Goal: Task Accomplishment & Management: Complete application form

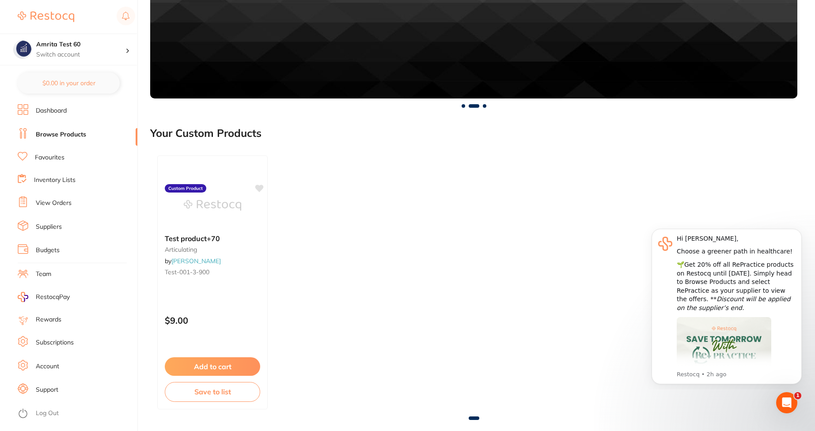
click at [545, 418] on div at bounding box center [473, 419] width 647 height 4
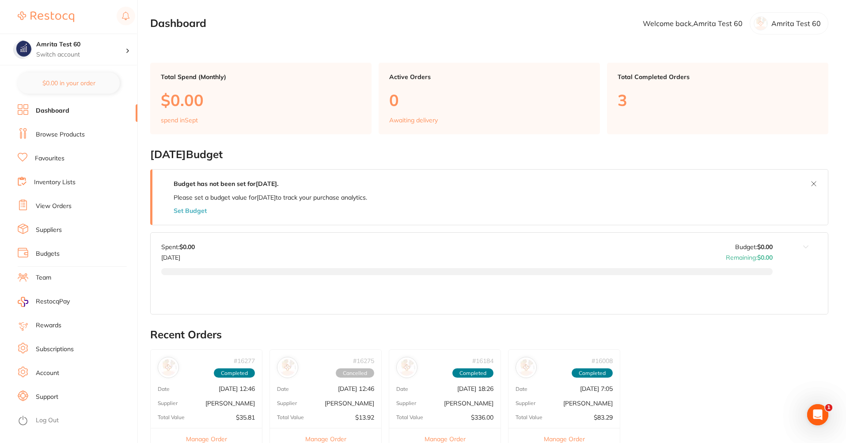
click at [42, 139] on link "Browse Products" at bounding box center [60, 134] width 49 height 9
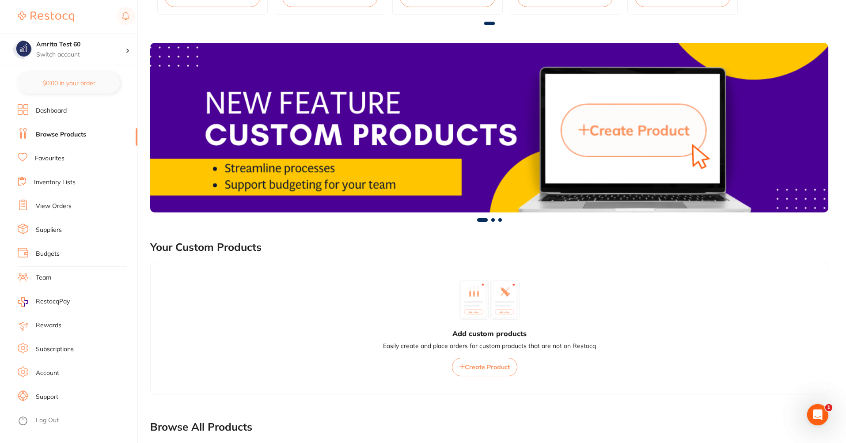
click at [478, 368] on span "Create Product" at bounding box center [487, 367] width 45 height 8
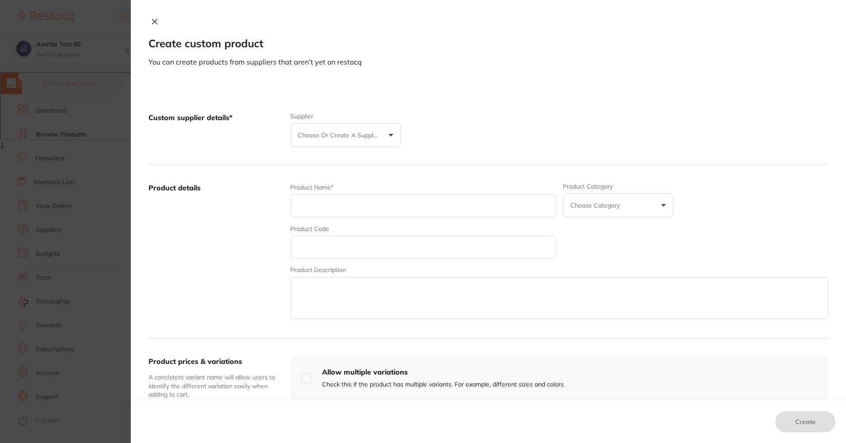
click at [368, 133] on p "Choose or create a supplier" at bounding box center [340, 135] width 84 height 9
click at [366, 206] on li "[PERSON_NAME]" at bounding box center [346, 201] width 94 height 21
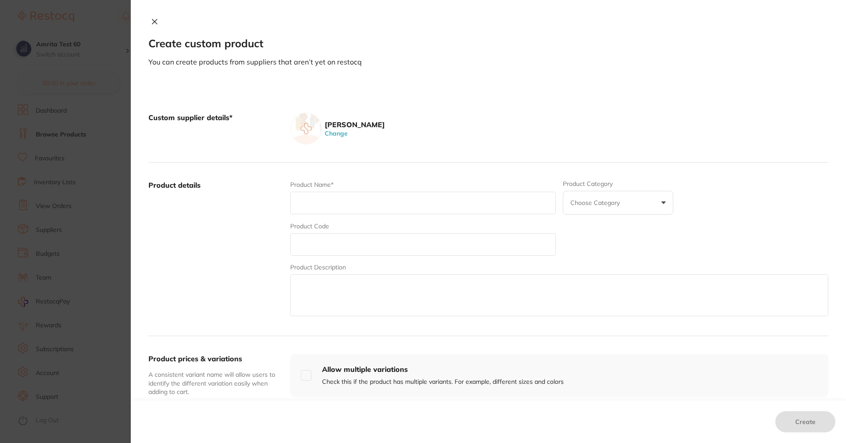
click at [334, 132] on button "Change" at bounding box center [336, 133] width 28 height 8
click at [345, 132] on p "Choose or create a supplier" at bounding box center [340, 135] width 84 height 9
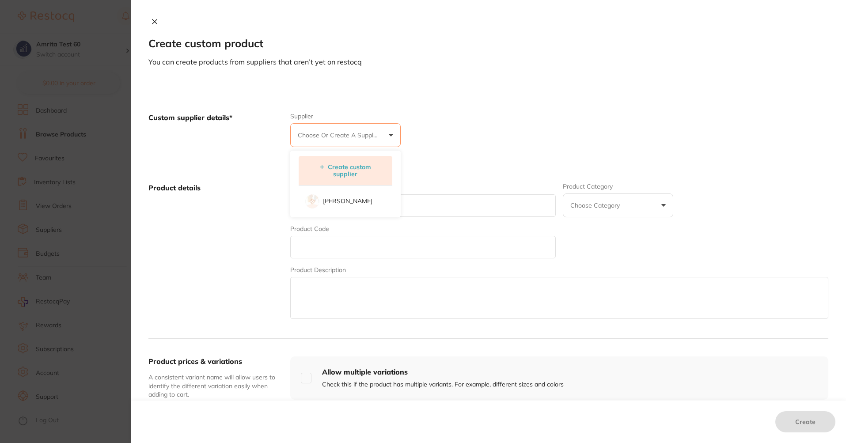
click at [345, 165] on button "Create custom supplier" at bounding box center [345, 170] width 80 height 15
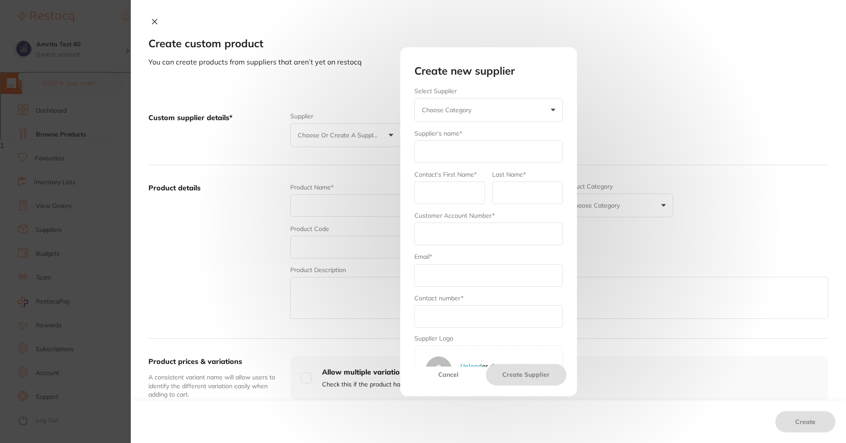
click at [472, 104] on button "Choose Category" at bounding box center [488, 110] width 148 height 24
click at [483, 191] on li "Others" at bounding box center [489, 193] width 132 height 21
click at [480, 158] on input "text" at bounding box center [488, 151] width 148 height 23
type input "Test test"
type input "Test"
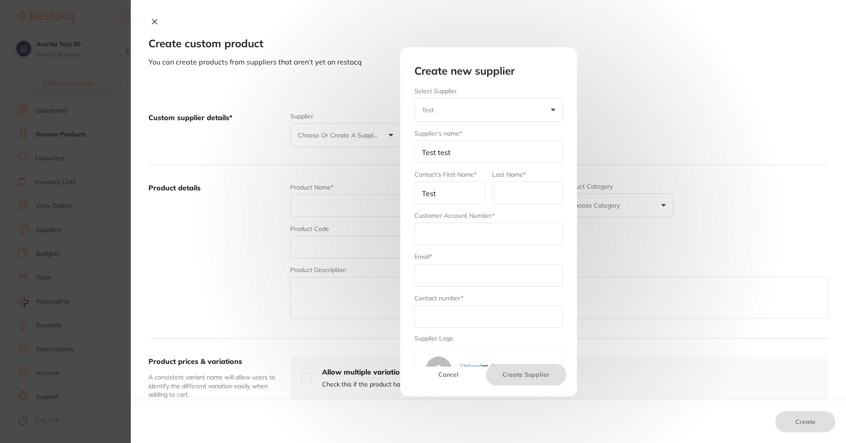
type input "test"
type input "[EMAIL_ADDRESS][DOMAIN_NAME]"
type input "5405220642"
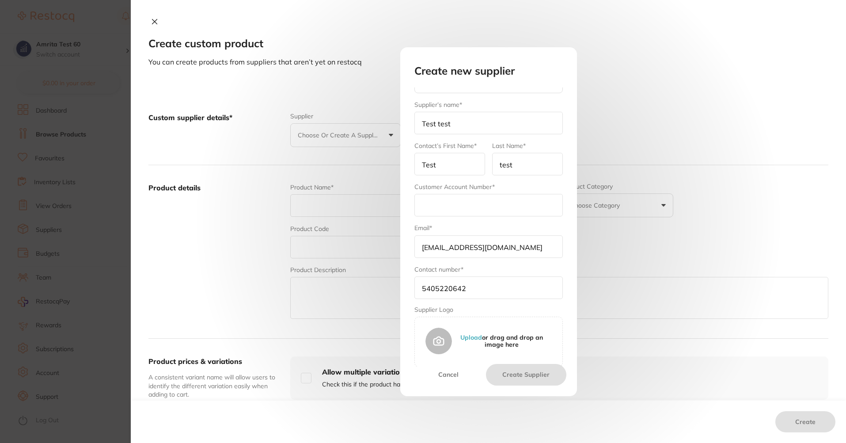
scroll to position [424, 0]
click at [504, 200] on input "text" at bounding box center [488, 205] width 148 height 23
type input "43re"
click at [539, 370] on button "Create Supplier" at bounding box center [526, 374] width 80 height 21
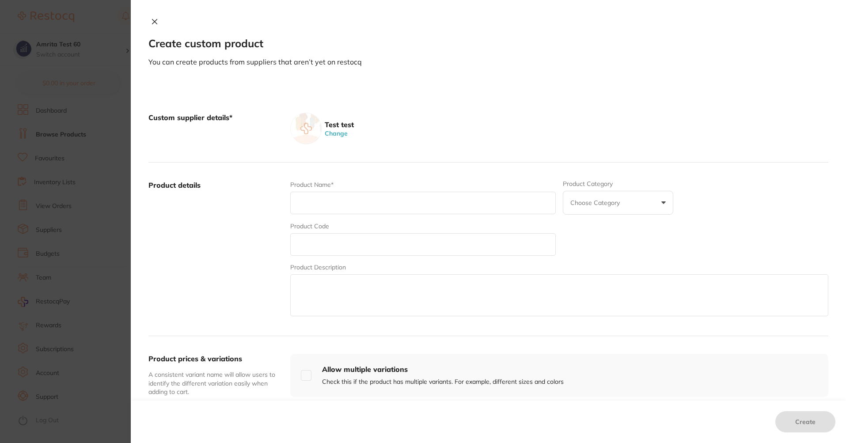
click at [337, 213] on input "text" at bounding box center [422, 203] width 265 height 23
type input "testau"
click at [343, 248] on input "text" at bounding box center [422, 244] width 265 height 23
paste input "testau"
type input "testau"
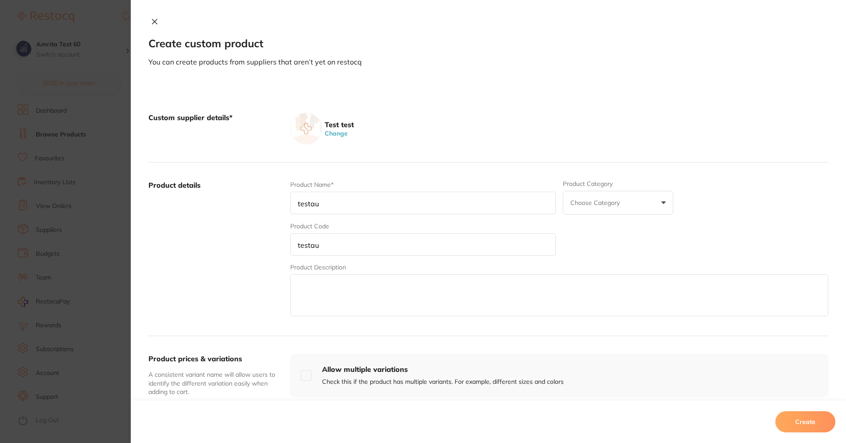
click at [328, 299] on textarea at bounding box center [559, 295] width 538 height 42
paste textarea "testau"
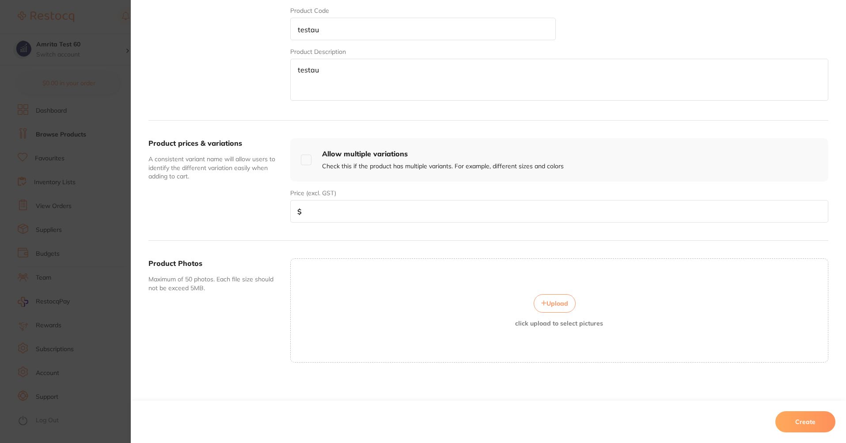
scroll to position [219, 0]
type textarea "testau"
click at [322, 208] on input "number" at bounding box center [559, 208] width 538 height 23
type input "54"
click at [798, 420] on button "Create" at bounding box center [805, 421] width 60 height 21
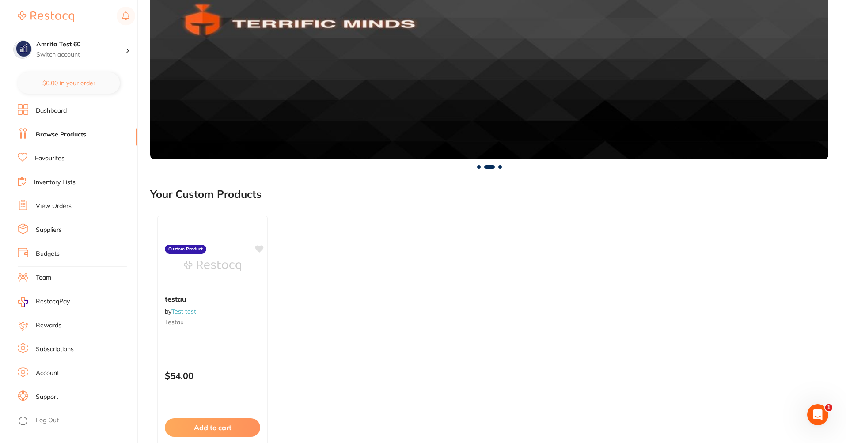
click at [156, 335] on div "testau by Test test testau Custom Product $54.00 Add to cart Save to list" at bounding box center [489, 343] width 678 height 268
click at [186, 345] on div "testau by Test test testau Custom Product $54.00 Add to cart Save to list" at bounding box center [213, 343] width 112 height 257
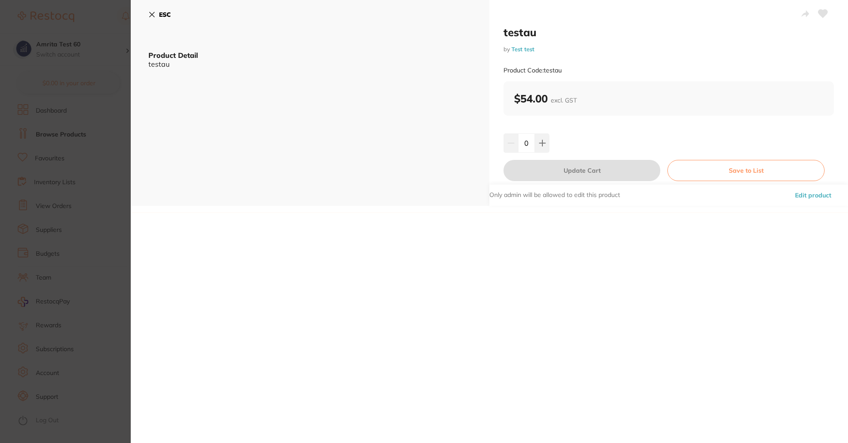
click at [815, 198] on button "Edit product" at bounding box center [813, 195] width 42 height 21
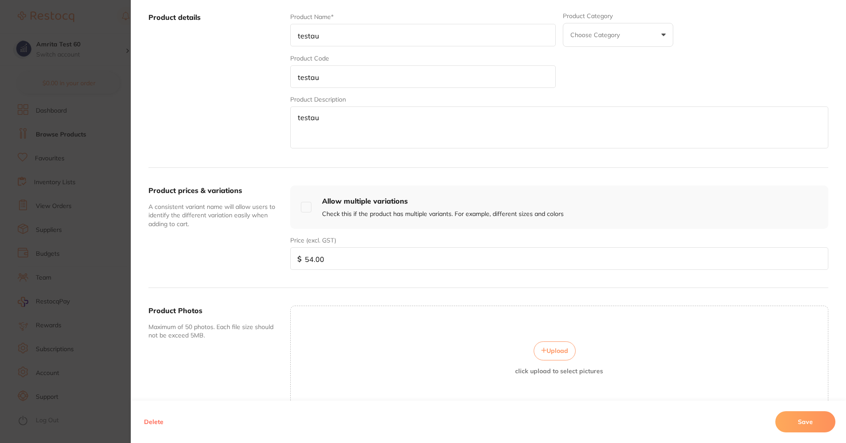
scroll to position [159, 0]
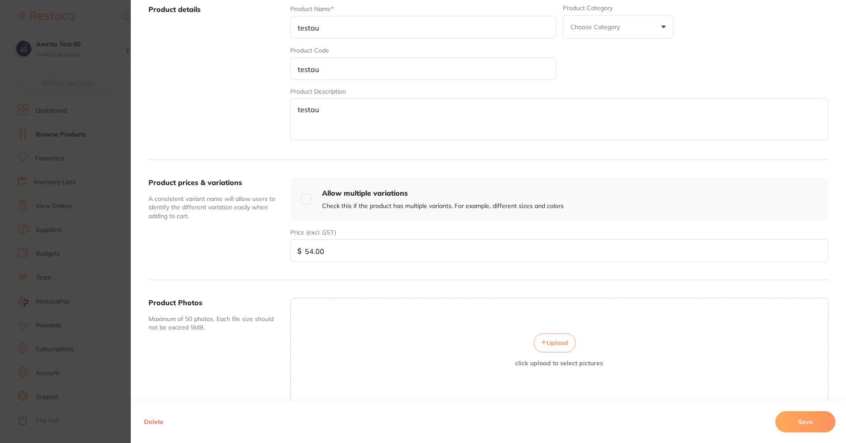
click at [154, 421] on button "Delete" at bounding box center [153, 421] width 25 height 21
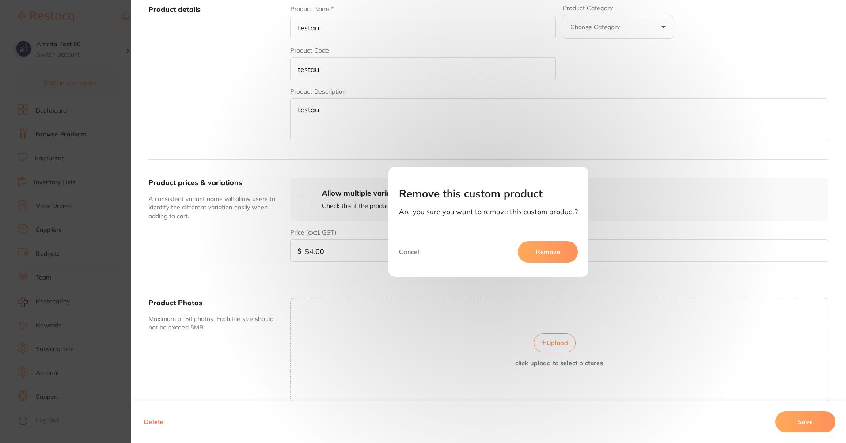
click at [532, 253] on button "Remove" at bounding box center [548, 251] width 60 height 21
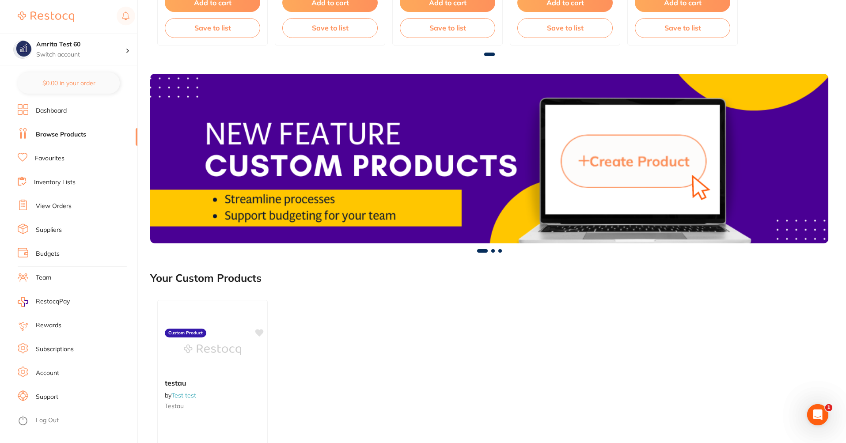
scroll to position [499, 0]
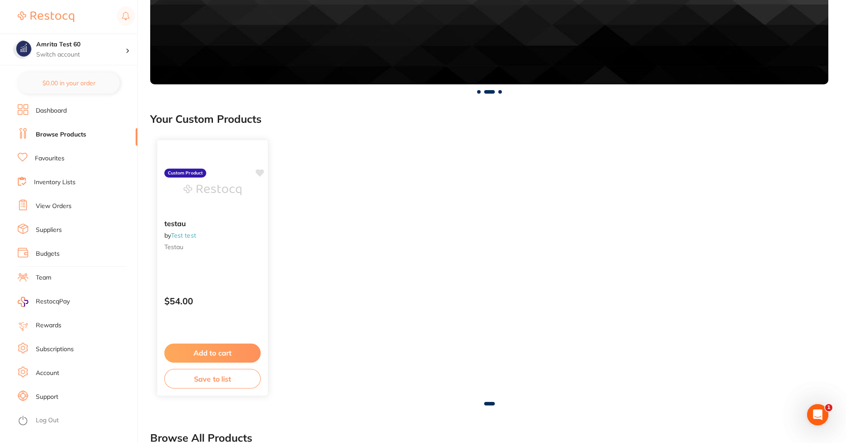
click at [235, 214] on div "testau by Test test testau" at bounding box center [212, 236] width 110 height 49
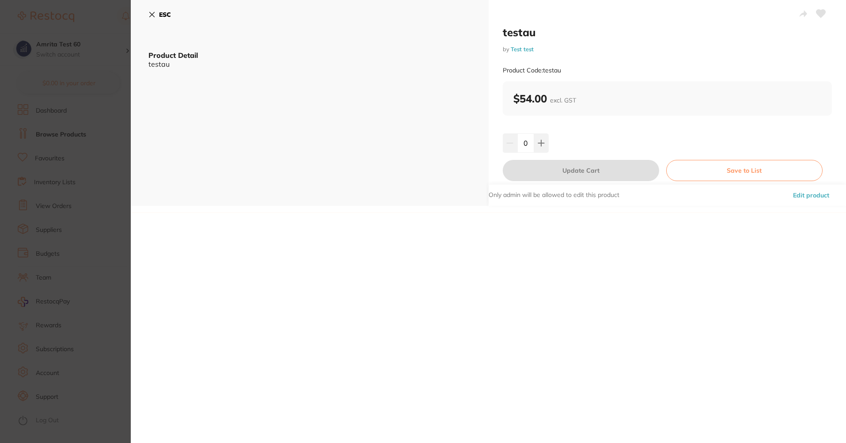
click at [802, 194] on button "Edit product" at bounding box center [811, 195] width 42 height 21
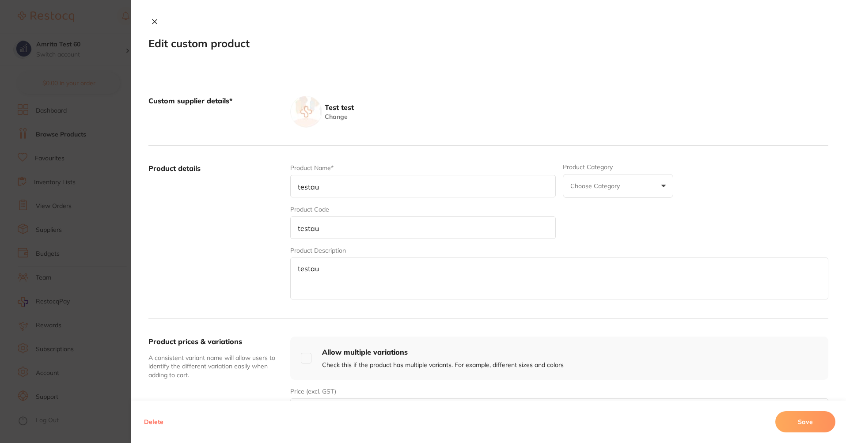
scroll to position [202, 0]
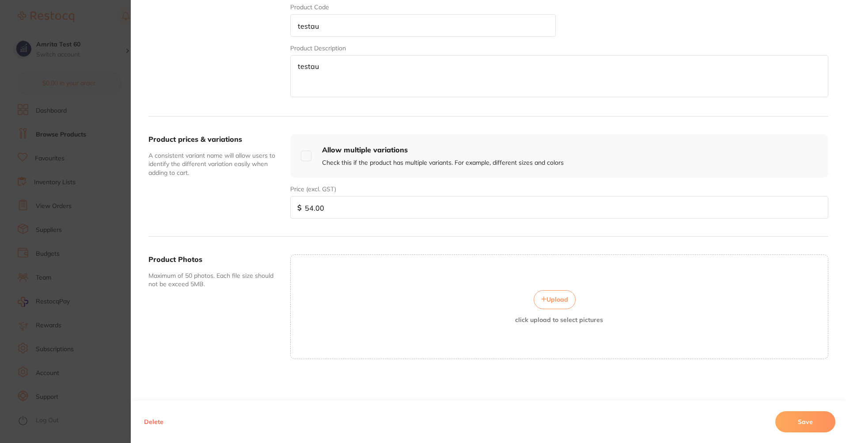
click at [154, 427] on button "Delete" at bounding box center [153, 421] width 25 height 21
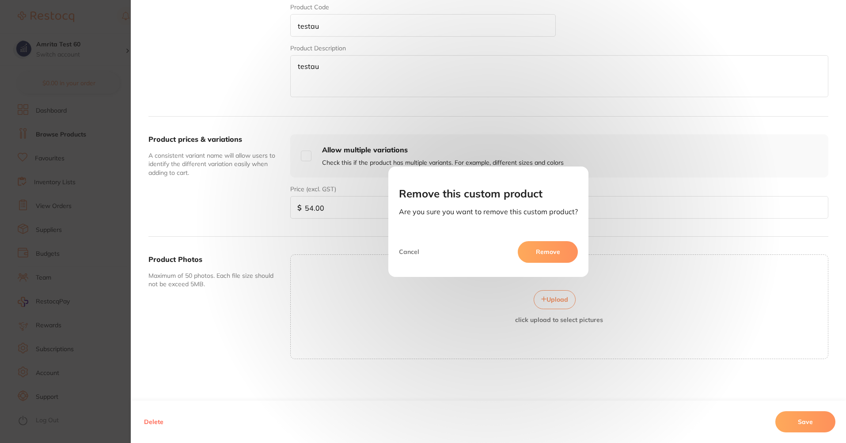
click at [536, 254] on button "Remove" at bounding box center [548, 251] width 60 height 21
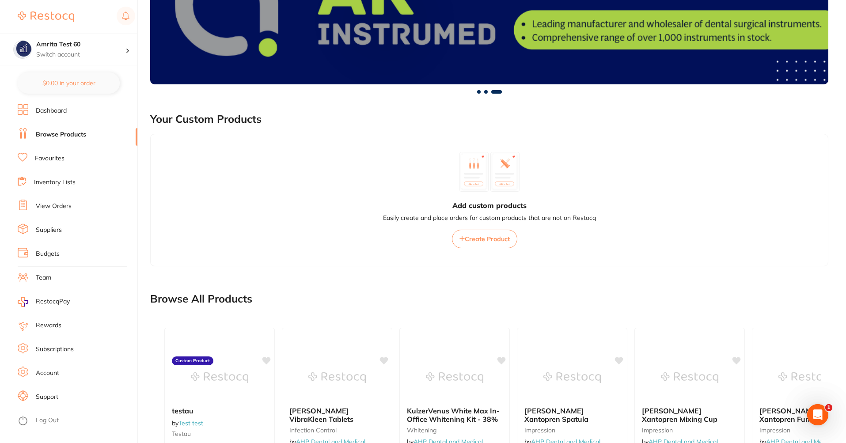
click at [499, 241] on span "Create Product" at bounding box center [487, 239] width 45 height 8
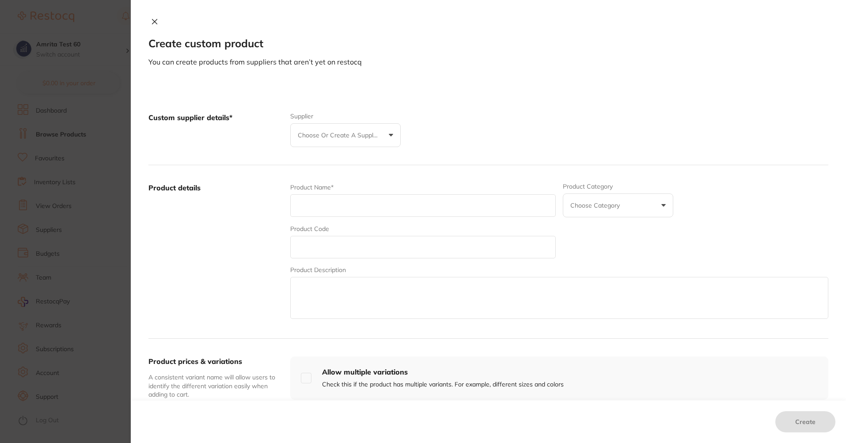
click at [329, 129] on button "Choose or create a supplier" at bounding box center [345, 135] width 110 height 24
click at [347, 234] on li "[PERSON_NAME]" at bounding box center [346, 227] width 94 height 21
click at [357, 203] on input "text" at bounding box center [422, 203] width 265 height 23
type input "testau"
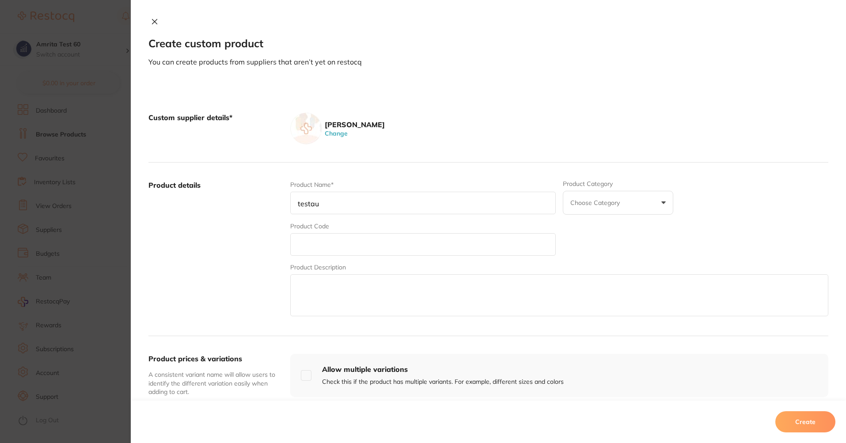
click at [349, 238] on input "text" at bounding box center [422, 244] width 265 height 23
paste input "testau"
type input "testau"
click at [313, 290] on textarea at bounding box center [559, 295] width 538 height 42
paste textarea "testau"
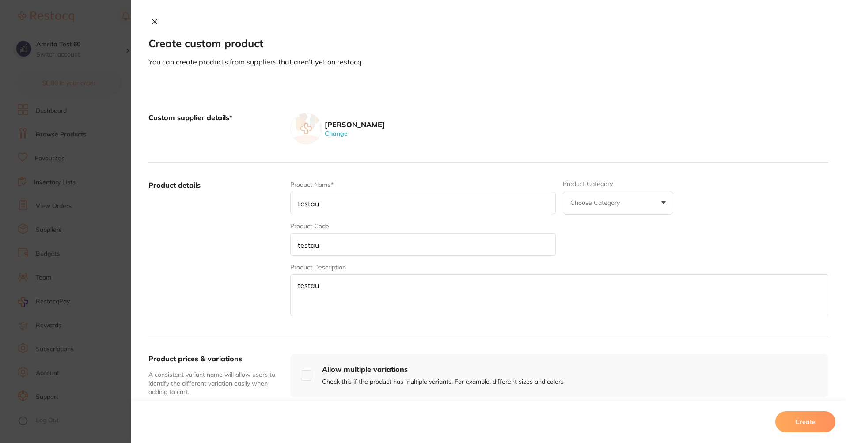
type textarea "testau"
click at [340, 201] on input "testau" at bounding box center [422, 203] width 265 height 23
type input "testau2"
click at [333, 252] on input "testau" at bounding box center [422, 244] width 265 height 23
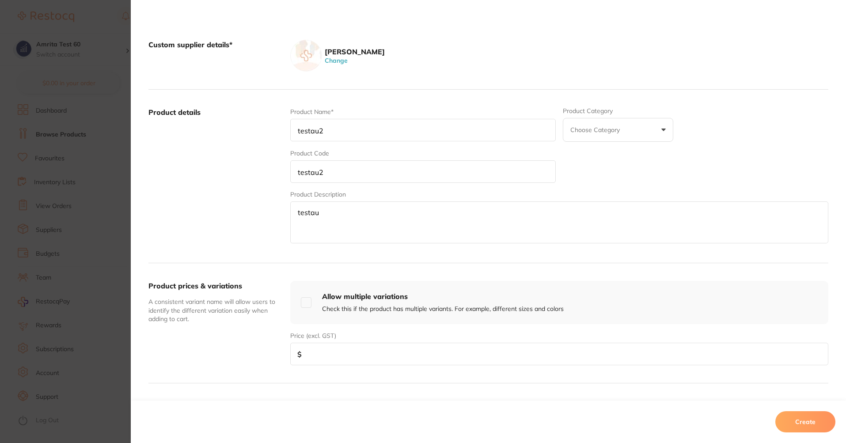
scroll to position [212, 0]
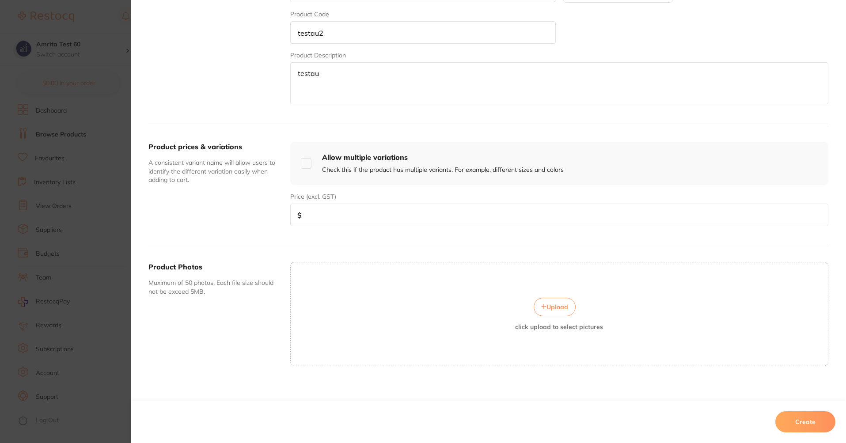
type input "testau2"
click at [364, 225] on input "number" at bounding box center [559, 215] width 538 height 23
type input "58"
click at [778, 422] on button "Create" at bounding box center [805, 421] width 60 height 21
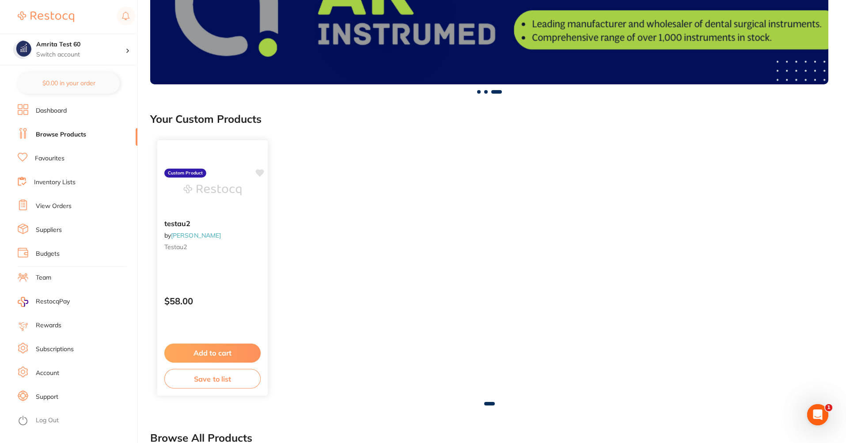
click at [254, 290] on div "$58.00" at bounding box center [212, 299] width 110 height 24
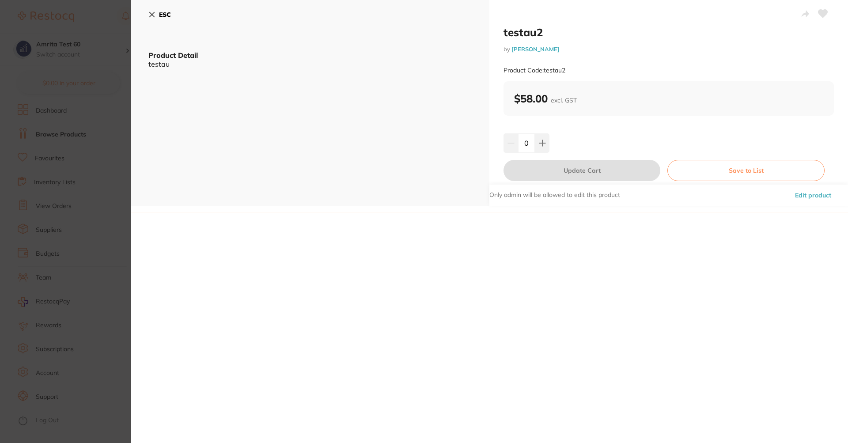
click at [818, 195] on button "Edit product" at bounding box center [813, 195] width 42 height 21
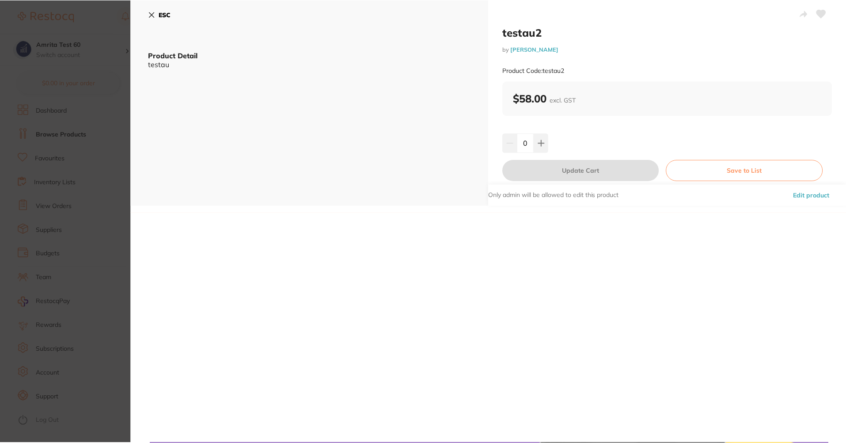
scroll to position [78, 0]
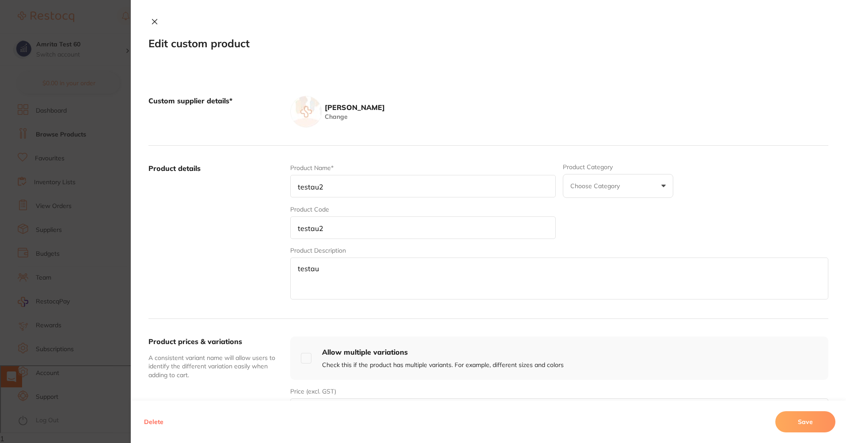
click at [145, 422] on button "Delete" at bounding box center [153, 421] width 25 height 21
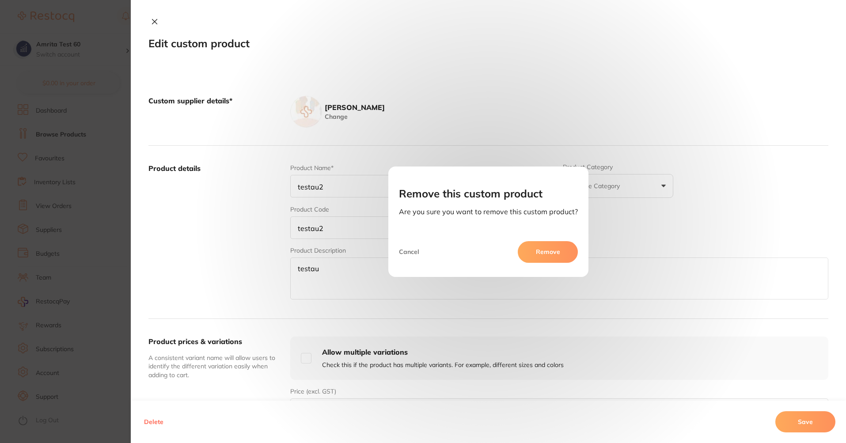
scroll to position [0, 0]
click at [552, 248] on button "Remove" at bounding box center [548, 251] width 60 height 21
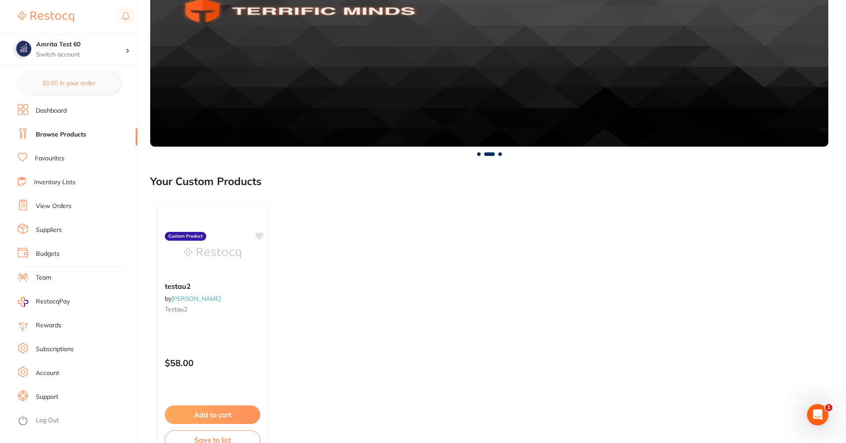
scroll to position [530, 0]
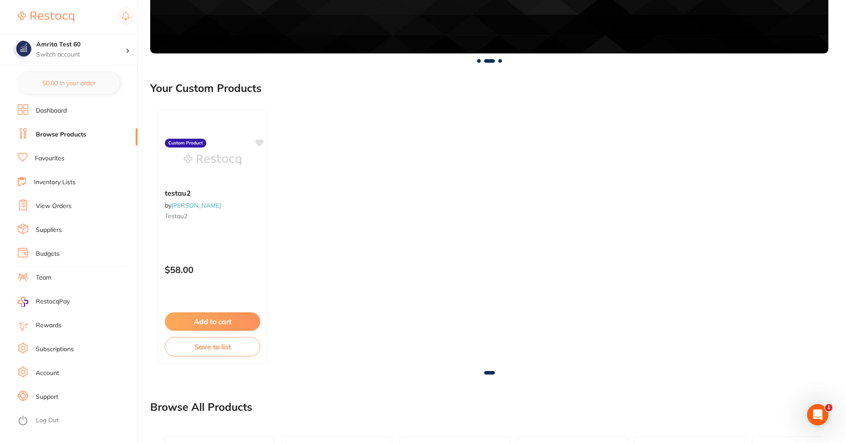
click at [242, 231] on div "testau2 by [PERSON_NAME] testau2 Custom Product $58.00 Add to cart Save to list" at bounding box center [212, 237] width 110 height 254
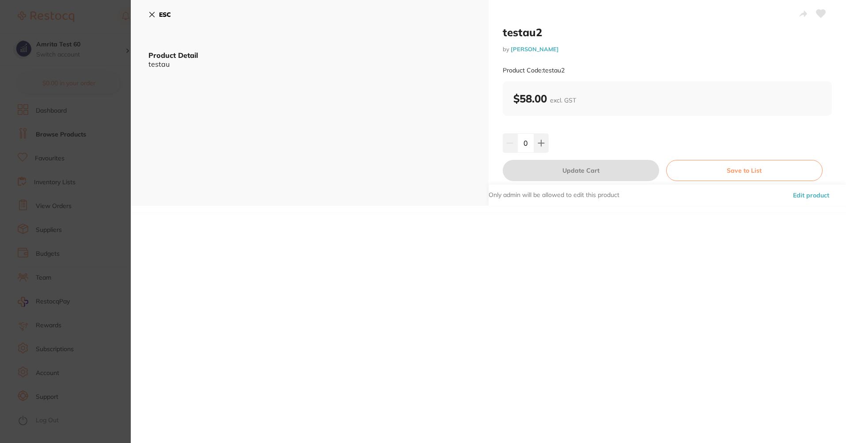
click at [806, 193] on button "Edit product" at bounding box center [811, 195] width 42 height 21
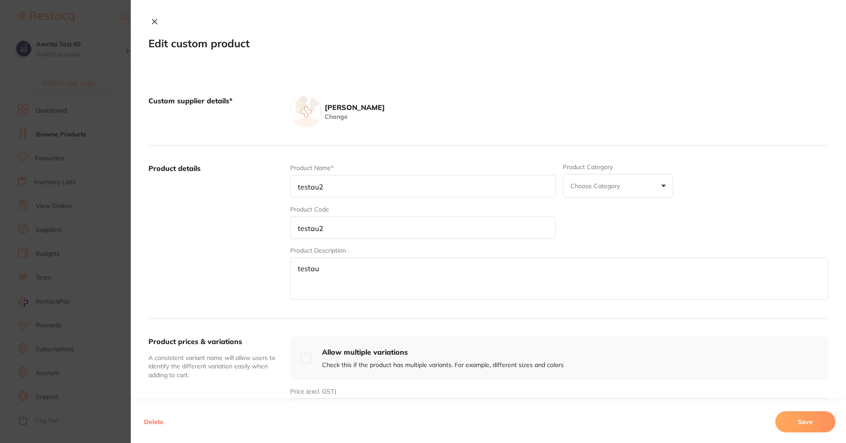
scroll to position [689, 0]
drag, startPoint x: 152, startPoint y: 419, endPoint x: 161, endPoint y: 409, distance: 12.8
click at [153, 419] on button "Delete" at bounding box center [153, 421] width 25 height 21
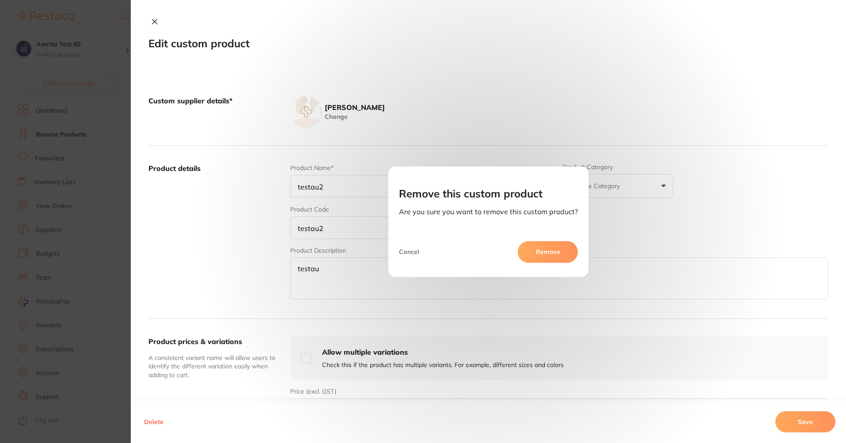
click at [551, 242] on button "Remove" at bounding box center [548, 251] width 60 height 21
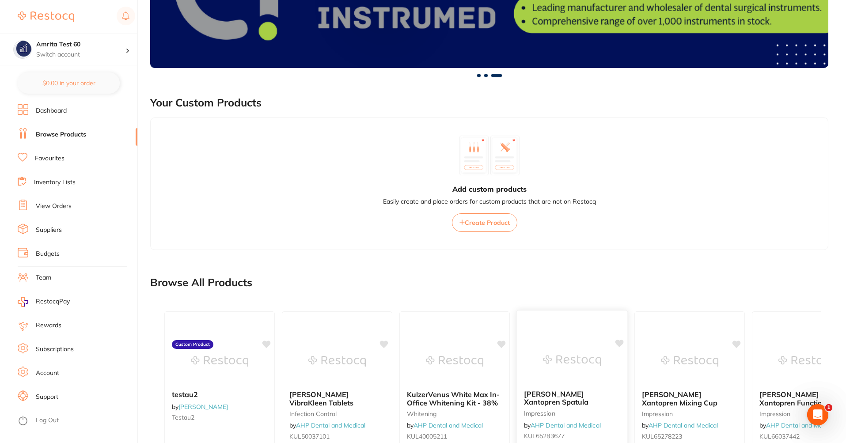
scroll to position [514, 0]
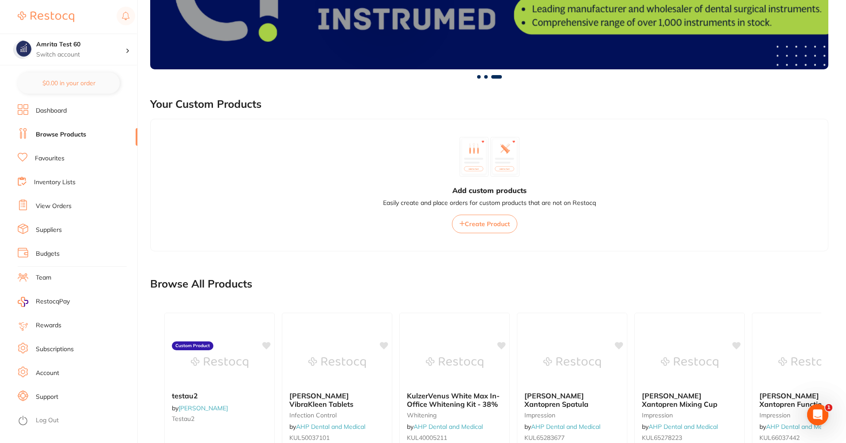
click at [484, 227] on span "Create Product" at bounding box center [487, 224] width 45 height 8
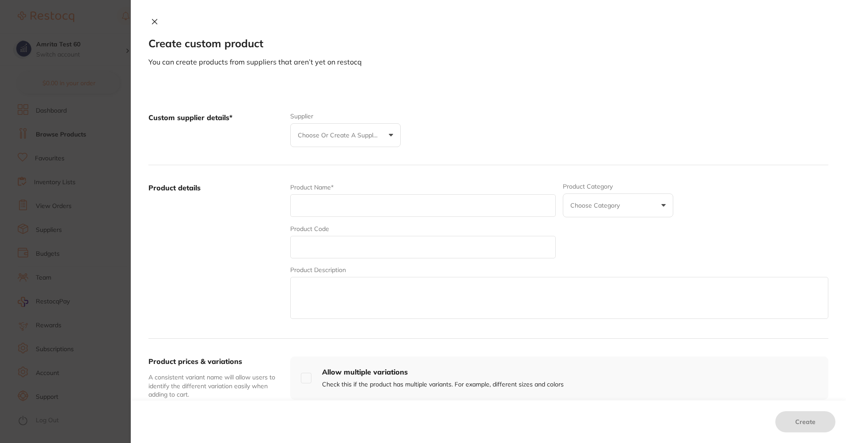
click at [341, 142] on button "Choose or create a supplier" at bounding box center [345, 135] width 110 height 24
click at [354, 233] on li "[PERSON_NAME]" at bounding box center [346, 227] width 94 height 21
click at [360, 202] on input "text" at bounding box center [422, 203] width 265 height 23
type input "testau2"
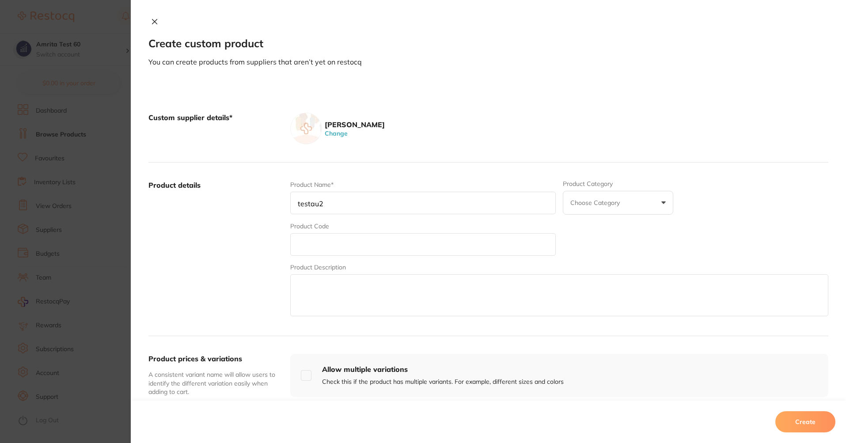
click at [364, 243] on input "text" at bounding box center [422, 244] width 265 height 23
type input "testau2"
click at [311, 291] on textarea at bounding box center [559, 295] width 538 height 42
click at [355, 198] on input "testau2" at bounding box center [422, 203] width 265 height 23
type input "testau3"
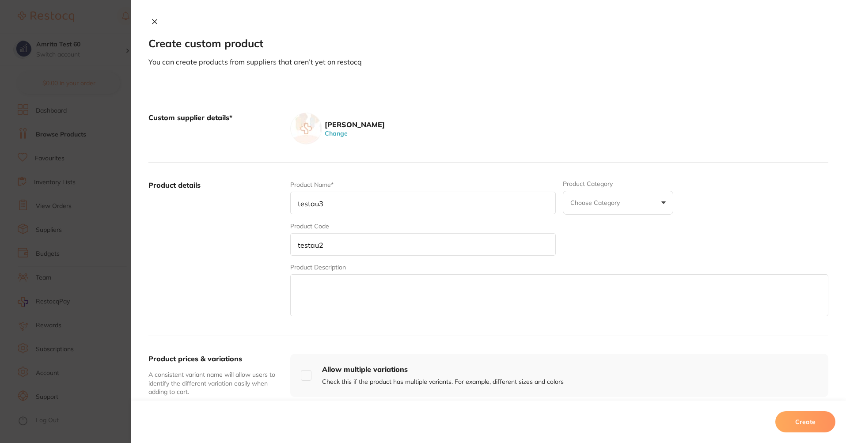
drag, startPoint x: 360, startPoint y: 252, endPoint x: 188, endPoint y: 217, distance: 175.8
click at [188, 217] on div "Product details Product Name* testau3 Product Category Choose Category Articula…" at bounding box center [488, 250] width 680 height 174
paste input "3"
type input "testau3"
click at [328, 287] on textarea at bounding box center [559, 295] width 538 height 42
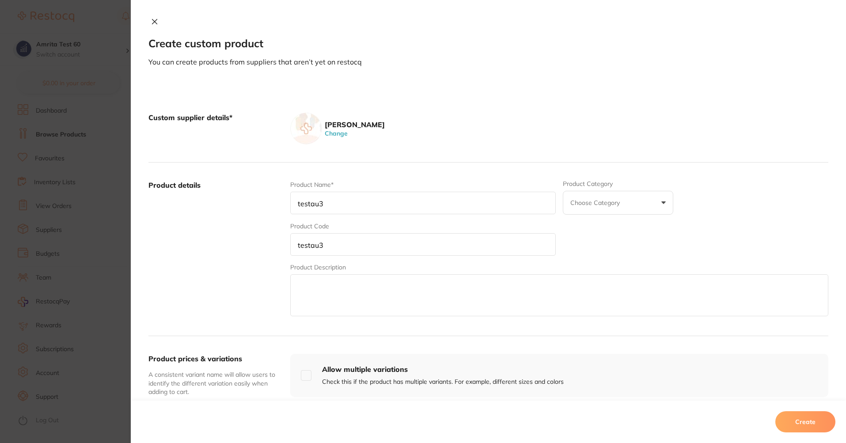
paste textarea "testau3"
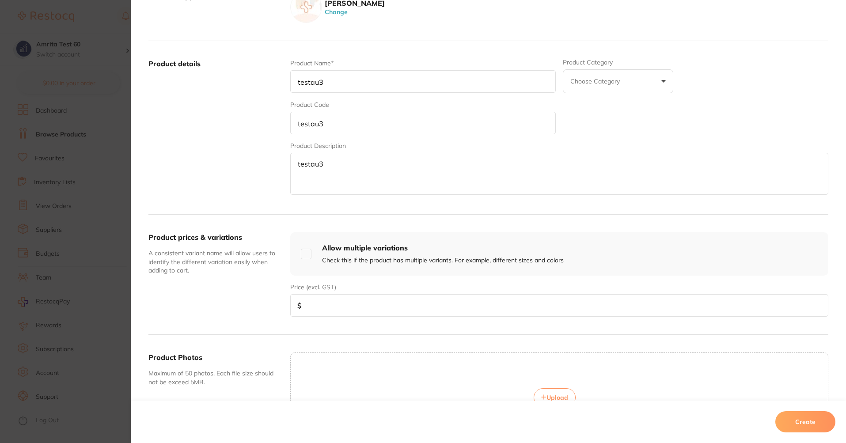
scroll to position [219, 0]
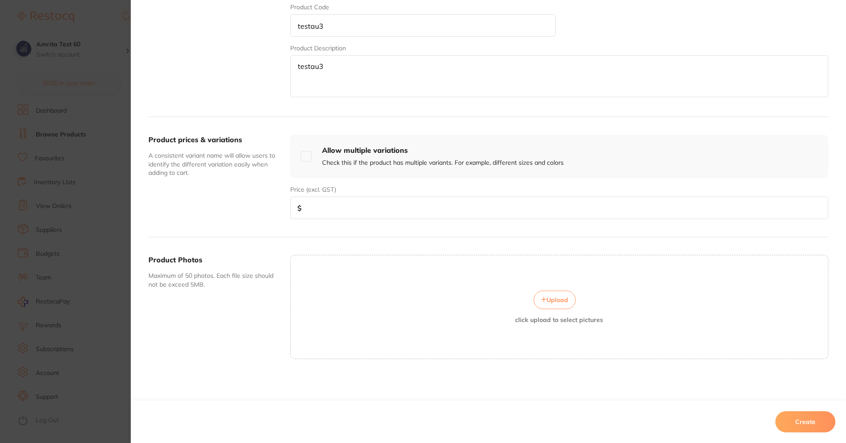
type textarea "testau3"
click at [386, 202] on input "number" at bounding box center [559, 208] width 538 height 23
type input "90"
click at [814, 431] on button "Create" at bounding box center [805, 421] width 60 height 21
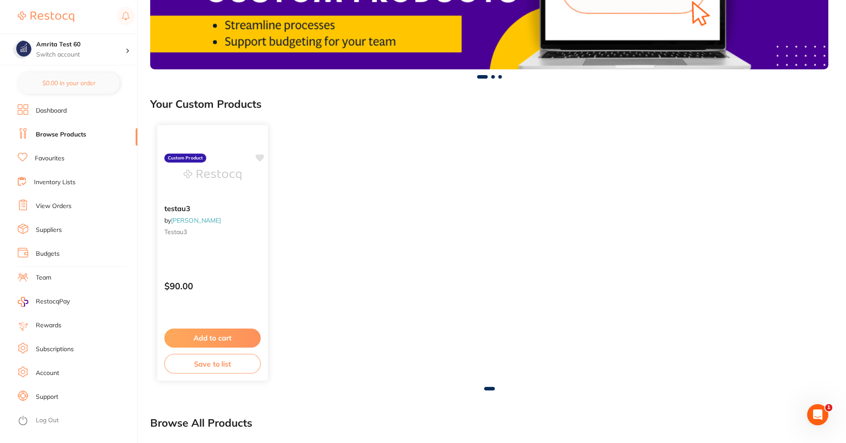
click at [217, 282] on p "$90.00" at bounding box center [212, 286] width 96 height 10
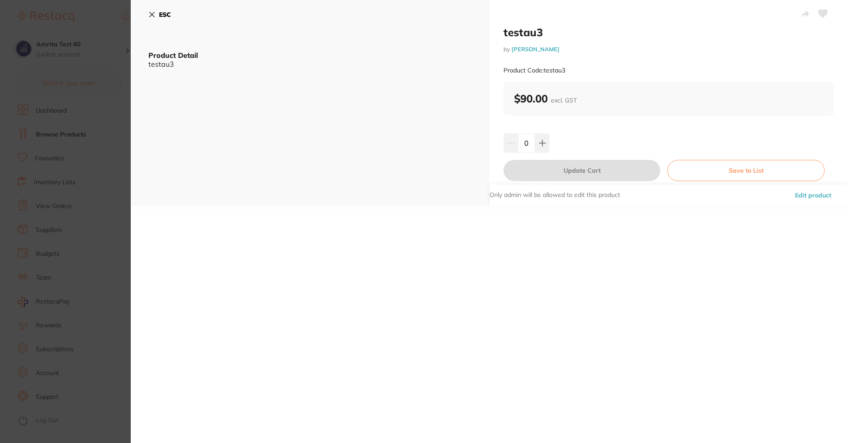
click at [793, 199] on button "Edit product" at bounding box center [813, 195] width 42 height 21
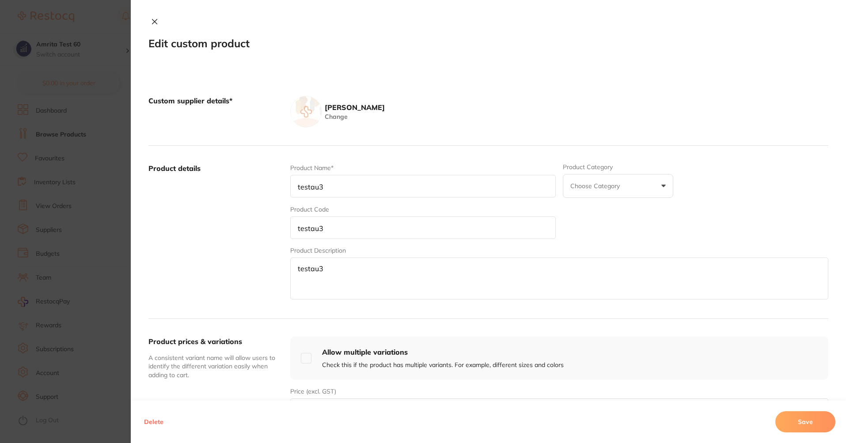
click at [147, 419] on button "Delete" at bounding box center [153, 421] width 25 height 21
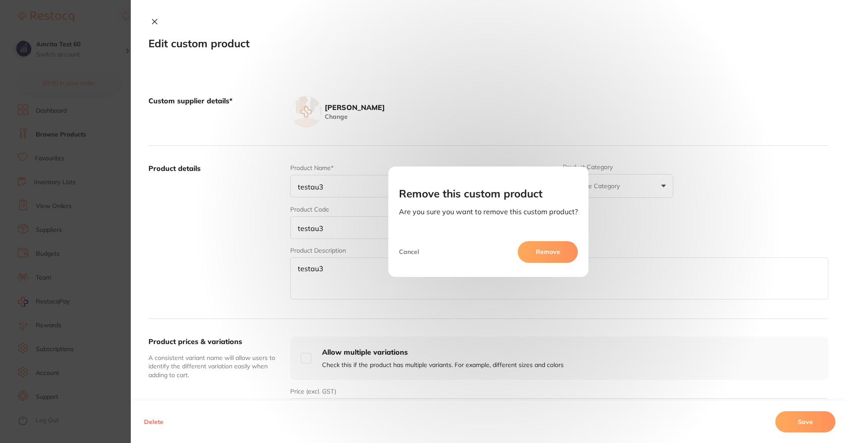
click at [558, 250] on button "Remove" at bounding box center [548, 251] width 60 height 21
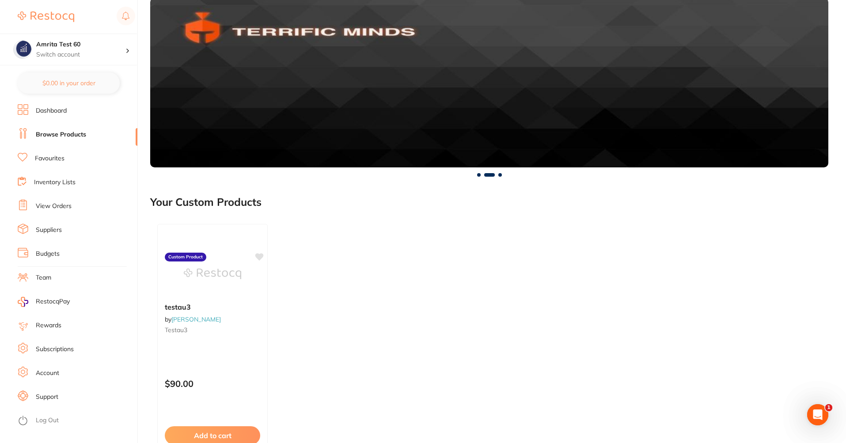
scroll to position [502, 0]
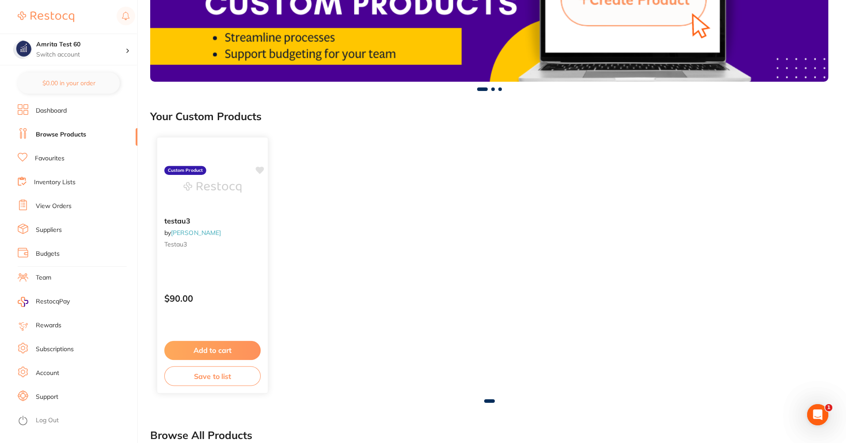
click at [241, 254] on div "testau3 by [PERSON_NAME] testau3" at bounding box center [212, 234] width 110 height 49
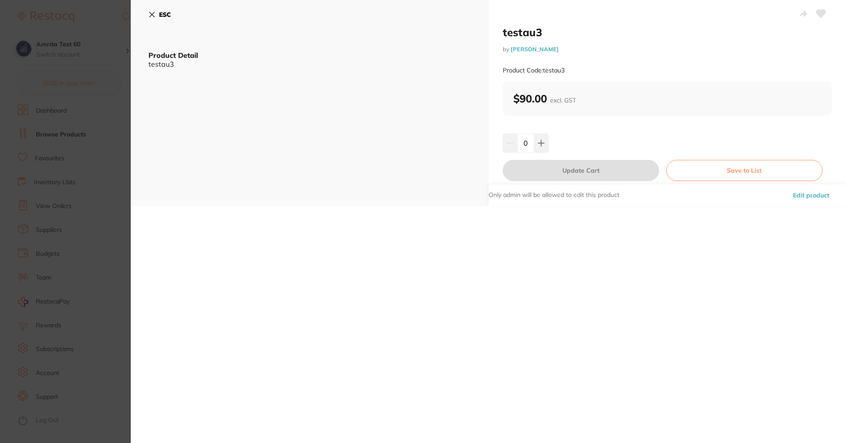
click at [798, 192] on button "Edit product" at bounding box center [811, 195] width 42 height 21
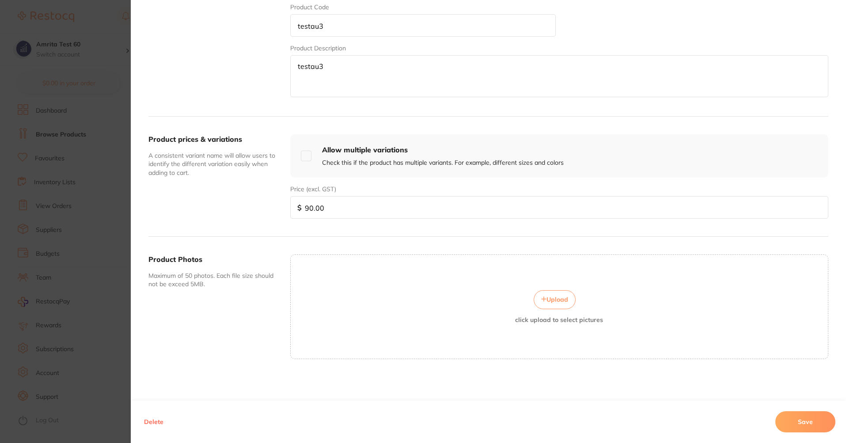
click at [157, 421] on button "Delete" at bounding box center [153, 421] width 25 height 21
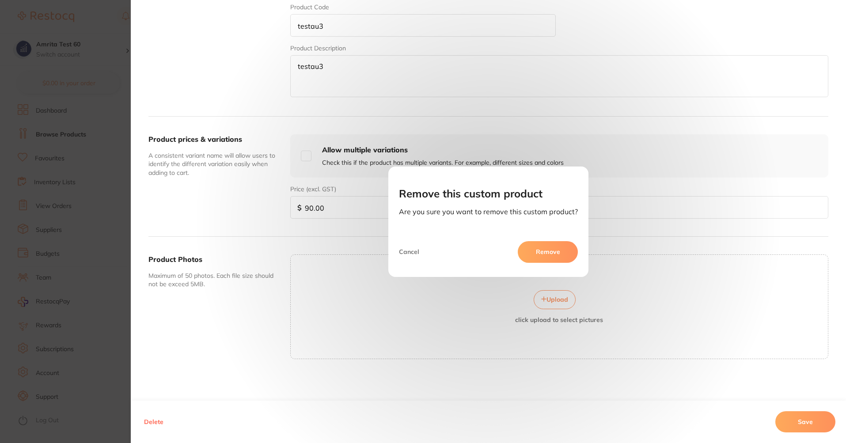
click at [553, 256] on button "Remove" at bounding box center [548, 251] width 60 height 21
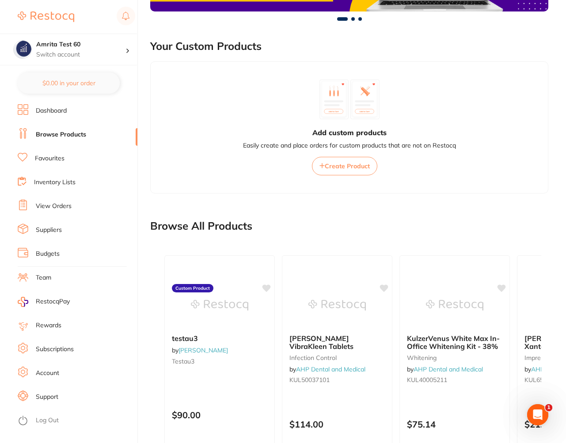
click at [335, 167] on span "Create Product" at bounding box center [347, 166] width 45 height 8
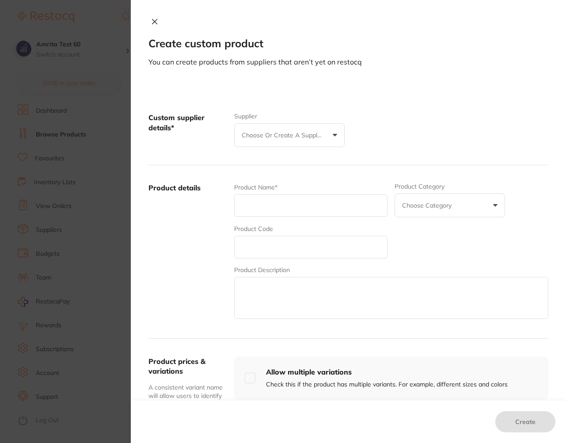
click at [296, 133] on p "Choose or create a supplier" at bounding box center [284, 135] width 84 height 9
click at [310, 224] on li "[PERSON_NAME]" at bounding box center [290, 227] width 94 height 21
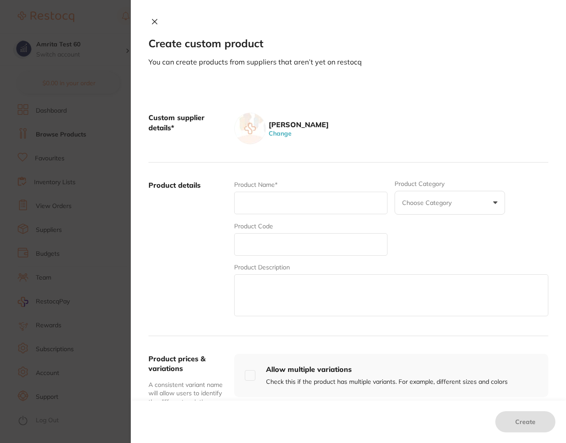
click at [317, 204] on input "text" at bounding box center [311, 203] width 154 height 23
click at [307, 203] on input "text" at bounding box center [311, 203] width 154 height 23
type input "testau4"
click at [286, 255] on input "text" at bounding box center [311, 244] width 154 height 23
paste input "testau4"
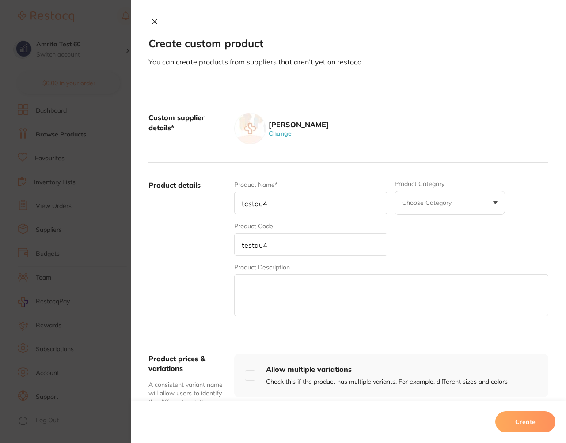
type input "testau4"
click at [254, 300] on textarea at bounding box center [391, 295] width 314 height 42
paste textarea "testau4"
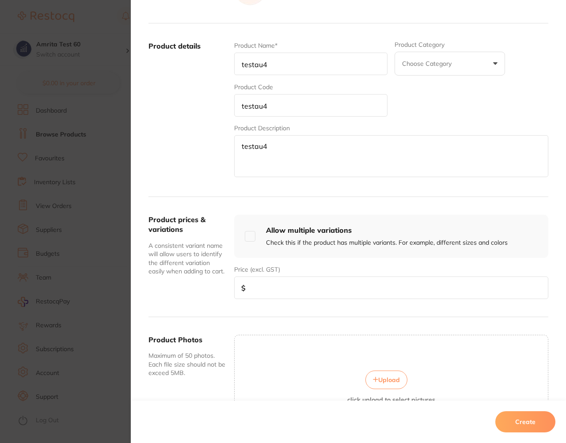
scroll to position [212, 0]
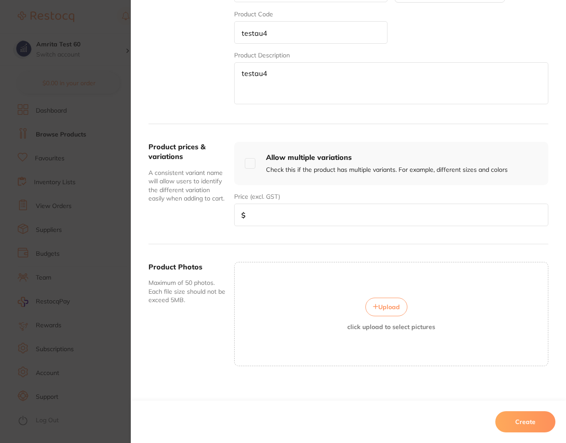
type textarea "testau4"
click at [298, 216] on input "number" at bounding box center [391, 215] width 314 height 23
type input "53"
click at [524, 415] on button "Create" at bounding box center [525, 421] width 60 height 21
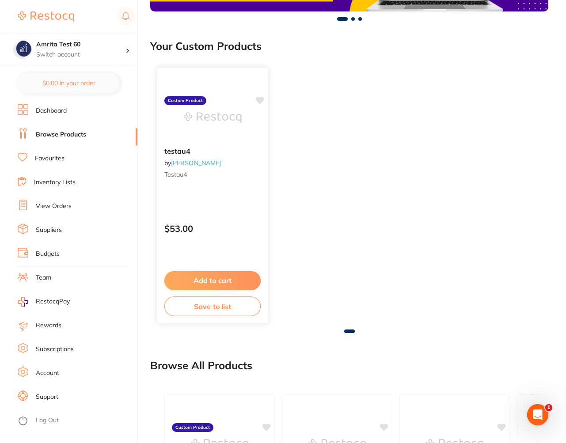
scroll to position [0, 0]
click at [227, 234] on div "$53.00" at bounding box center [212, 226] width 110 height 24
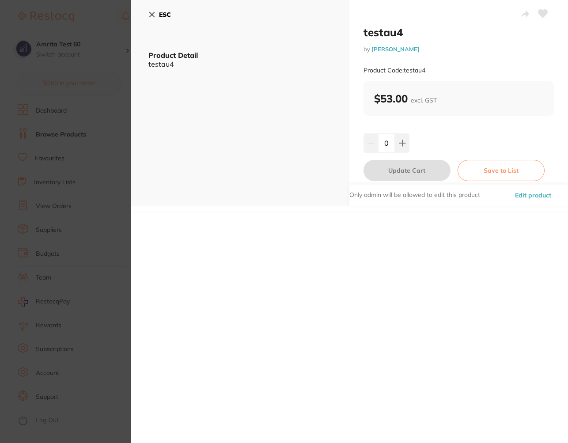
click at [529, 196] on button "Edit product" at bounding box center [533, 195] width 42 height 21
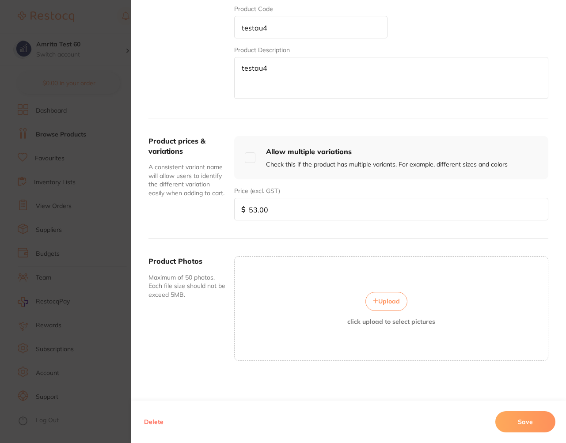
scroll to position [202, 0]
click at [153, 417] on button "Delete" at bounding box center [153, 421] width 25 height 21
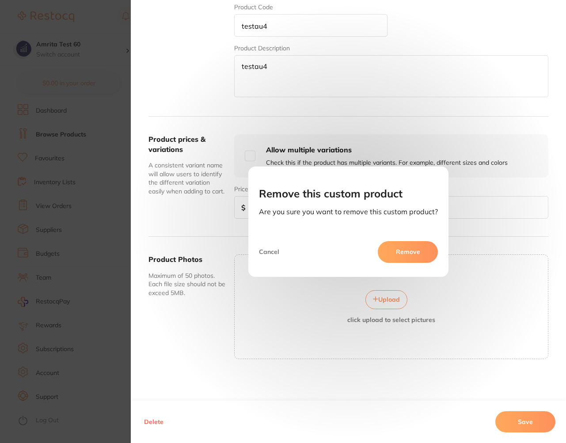
click at [402, 246] on button "Remove" at bounding box center [408, 251] width 60 height 21
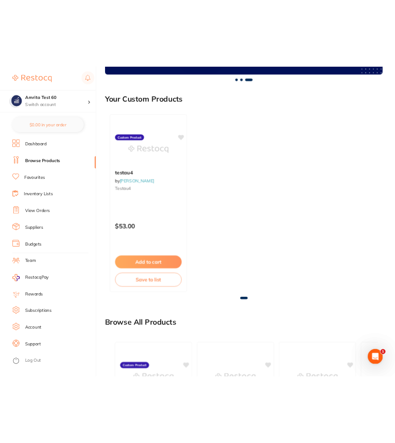
scroll to position [533, 0]
